Goal: Navigation & Orientation: Find specific page/section

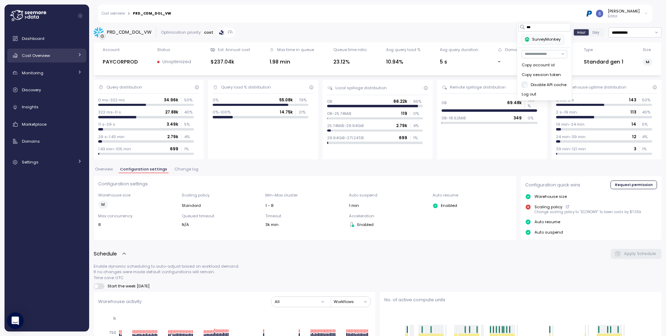
click at [41, 59] on link "Cost Overview" at bounding box center [46, 56] width 79 height 14
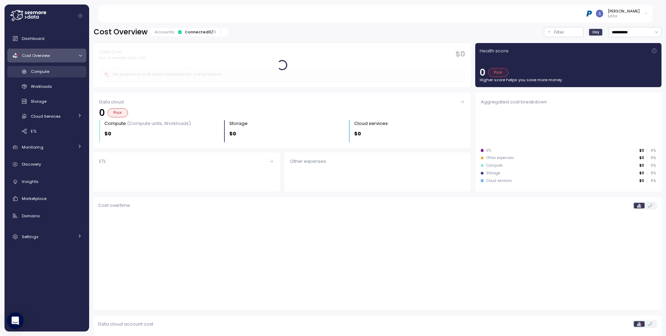
click at [48, 69] on span "Compute" at bounding box center [40, 72] width 18 height 6
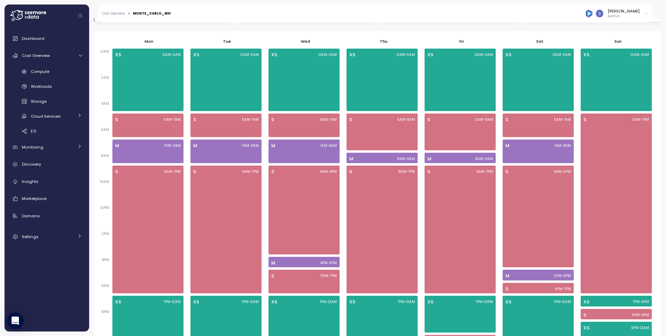
scroll to position [406, 0]
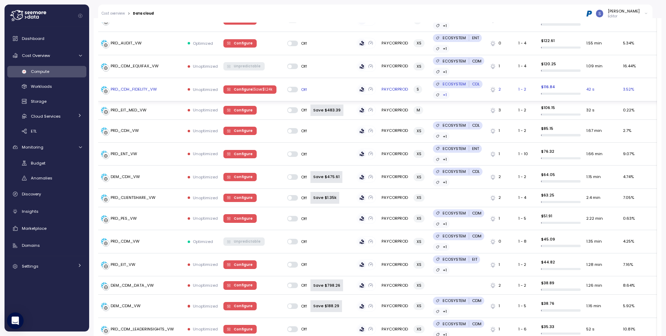
scroll to position [558, 0]
